Goal: Communication & Community: Answer question/provide support

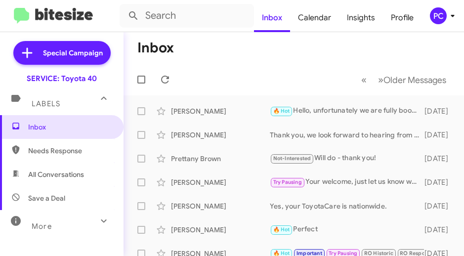
click at [37, 155] on span "Needs Response" at bounding box center [70, 151] width 84 height 10
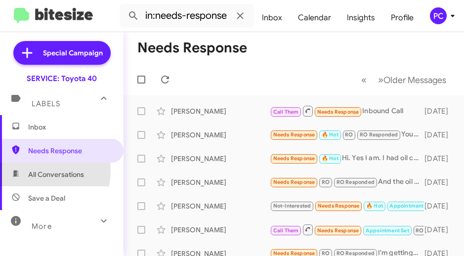
click at [48, 171] on span "All Conversations" at bounding box center [56, 174] width 56 height 10
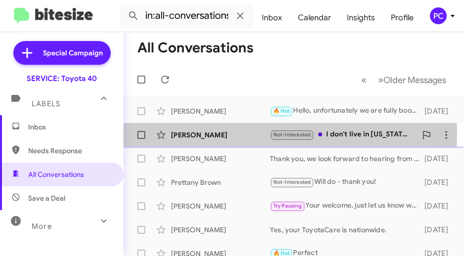
click at [192, 135] on div "[PERSON_NAME]" at bounding box center [220, 135] width 99 height 10
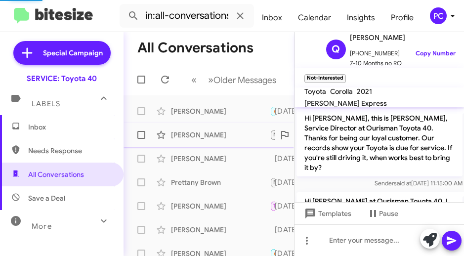
scroll to position [948, 0]
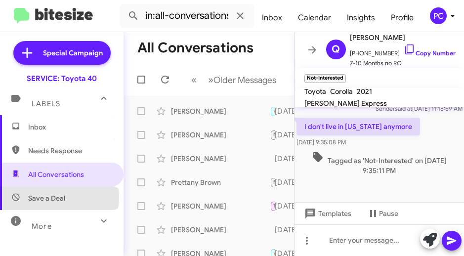
click at [59, 197] on span "Save a Deal" at bounding box center [46, 198] width 37 height 10
type input "in:not-interested"
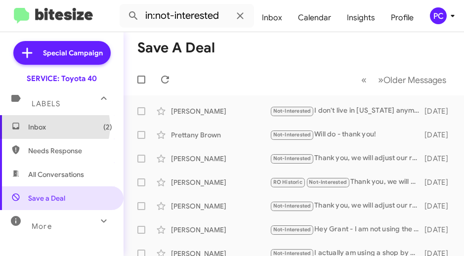
click at [51, 126] on span "Inbox (2)" at bounding box center [70, 127] width 84 height 10
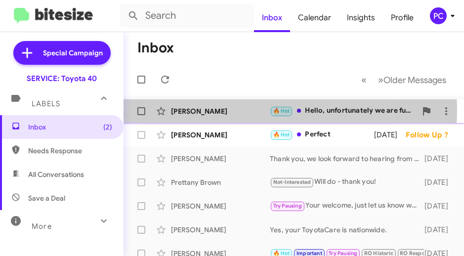
click at [238, 110] on div "[PERSON_NAME]" at bounding box center [220, 111] width 99 height 10
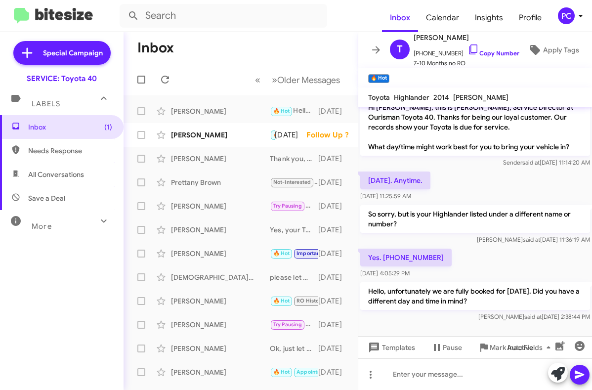
scroll to position [11, 0]
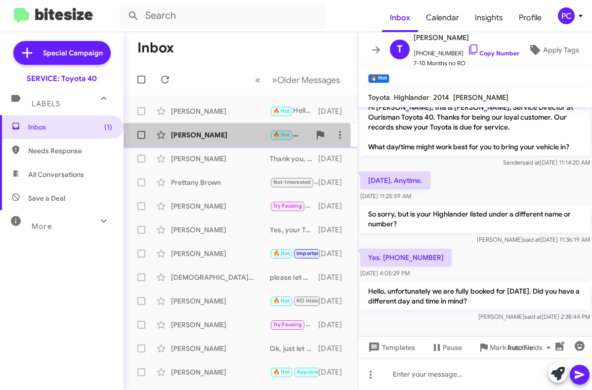
click at [215, 136] on div "[PERSON_NAME]" at bounding box center [220, 135] width 99 height 10
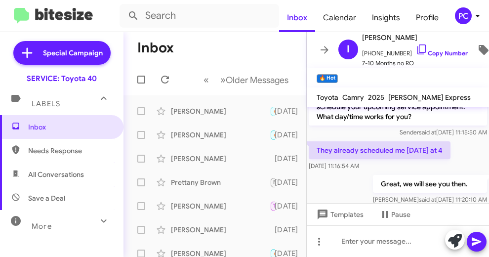
scroll to position [193, 0]
